Goal: Navigation & Orientation: Find specific page/section

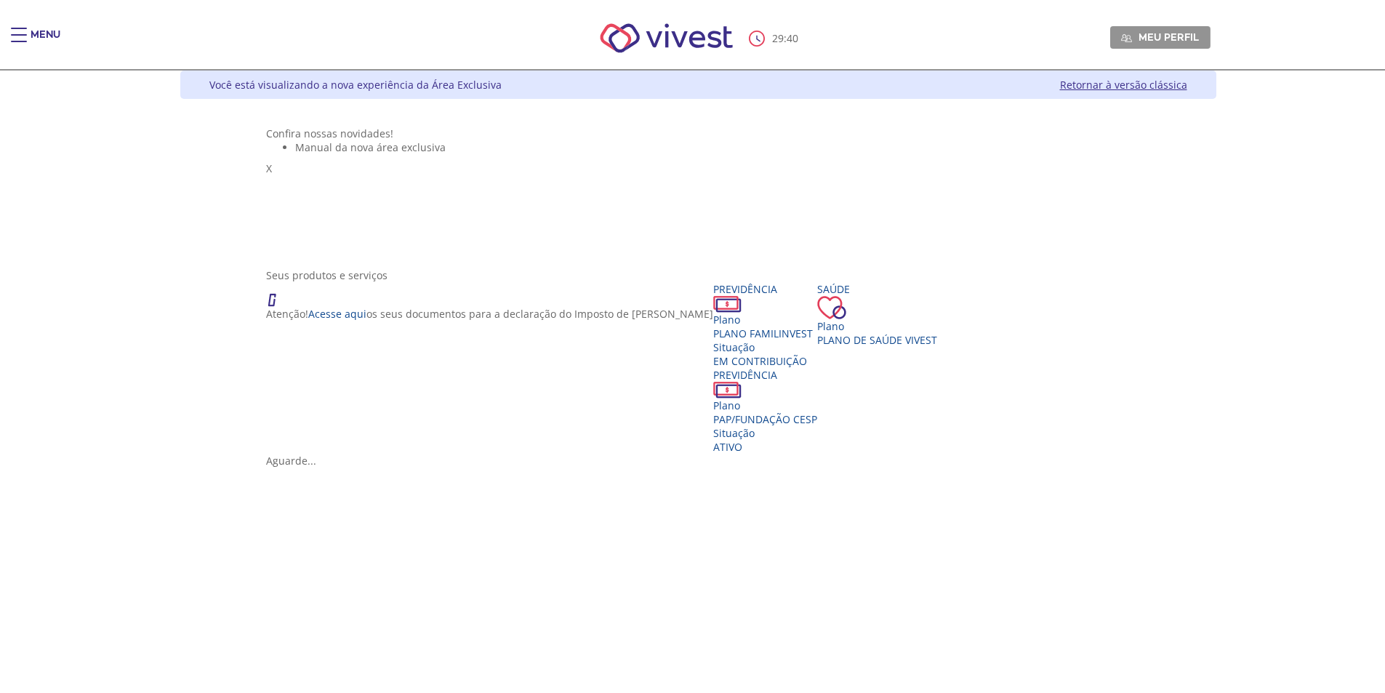
click at [1188, 83] on link "Retornar à versão clássica" at bounding box center [1123, 85] width 127 height 14
click at [713, 340] on span "PLANO FAMILINVEST" at bounding box center [763, 334] width 100 height 14
click at [312, 497] on icon "Vivest" at bounding box center [307, 502] width 10 height 10
click at [1103, 154] on ul "Manual da nova área exclusiva" at bounding box center [698, 147] width 864 height 14
click at [1188, 80] on link "Retornar à versão clássica" at bounding box center [1123, 85] width 127 height 14
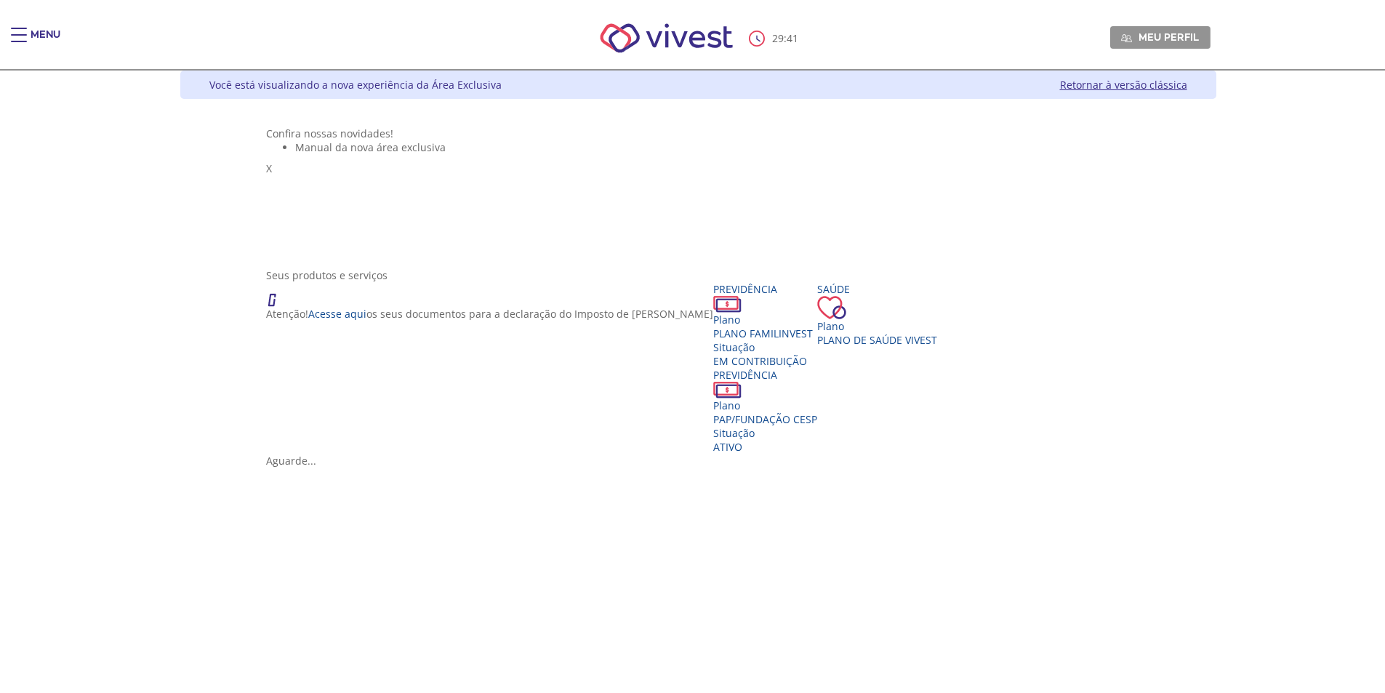
click at [1188, 89] on link "Retornar à versão clássica" at bounding box center [1123, 85] width 127 height 14
